Goal: Browse casually

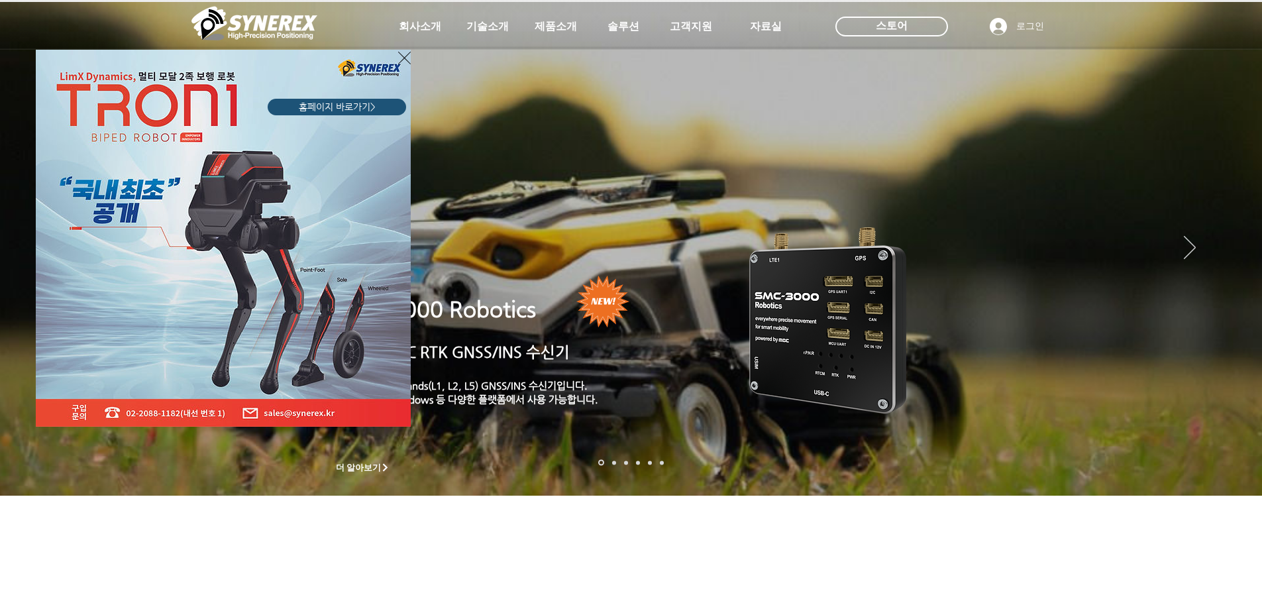
click at [405, 62] on icon "사이트로 돌아가기" at bounding box center [404, 58] width 13 height 17
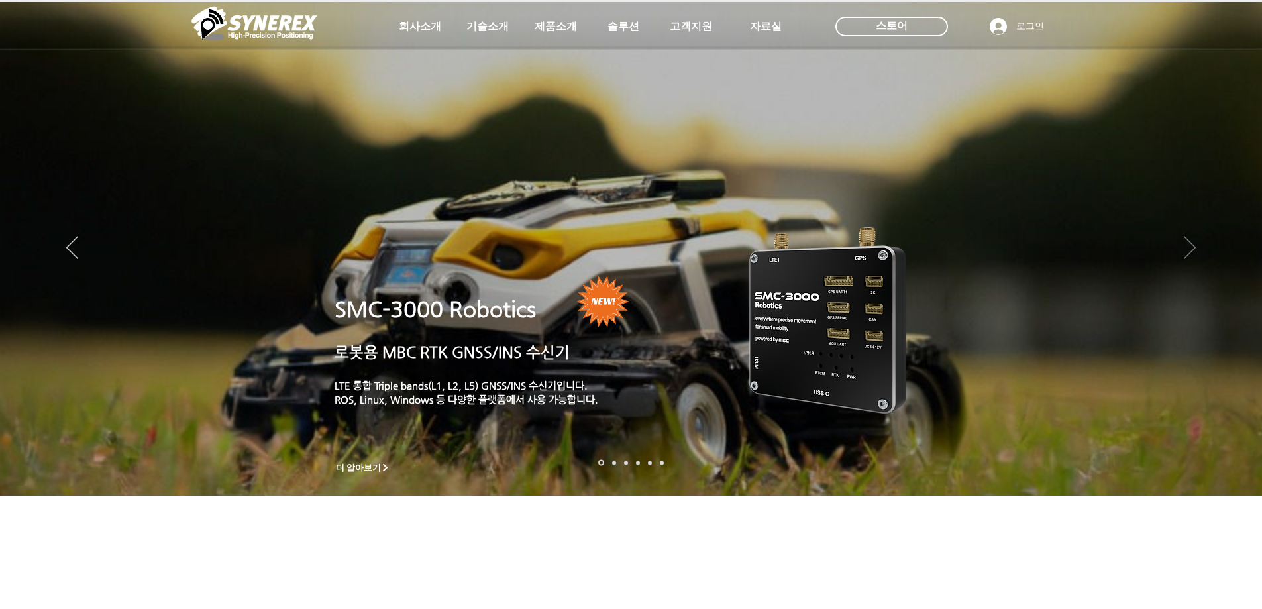
click at [1187, 244] on icon "다음" at bounding box center [1190, 247] width 12 height 23
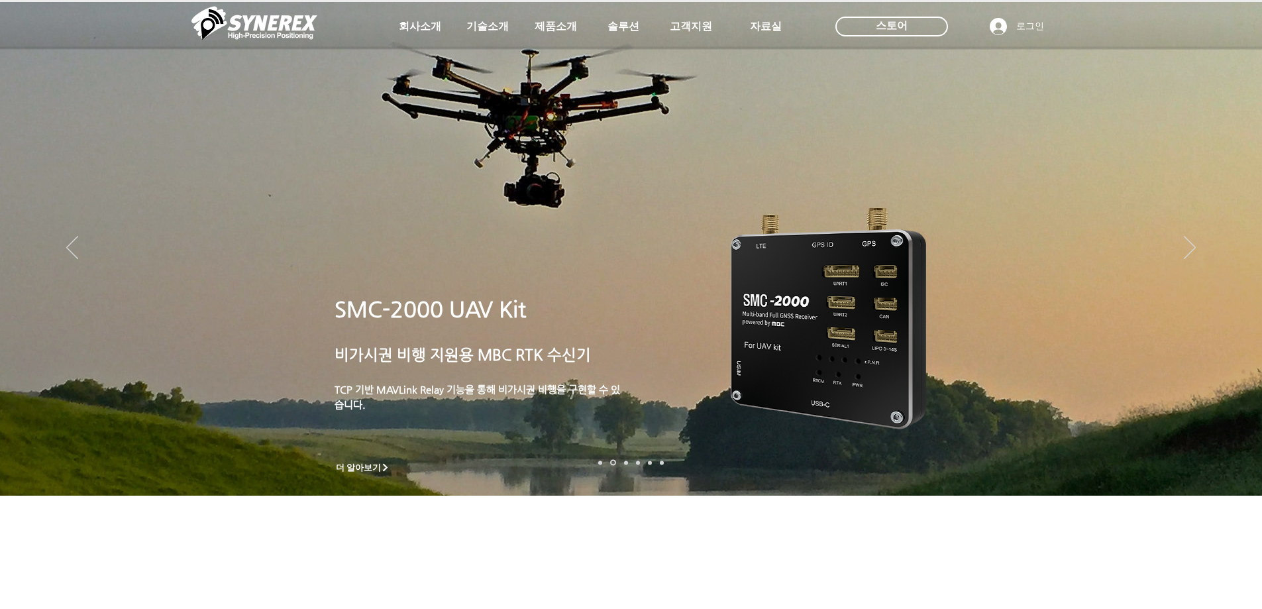
click at [1197, 250] on img "슬라이드쇼" at bounding box center [631, 249] width 1262 height 494
click at [1190, 244] on icon "다음" at bounding box center [1190, 247] width 12 height 23
